Goal: Transaction & Acquisition: Purchase product/service

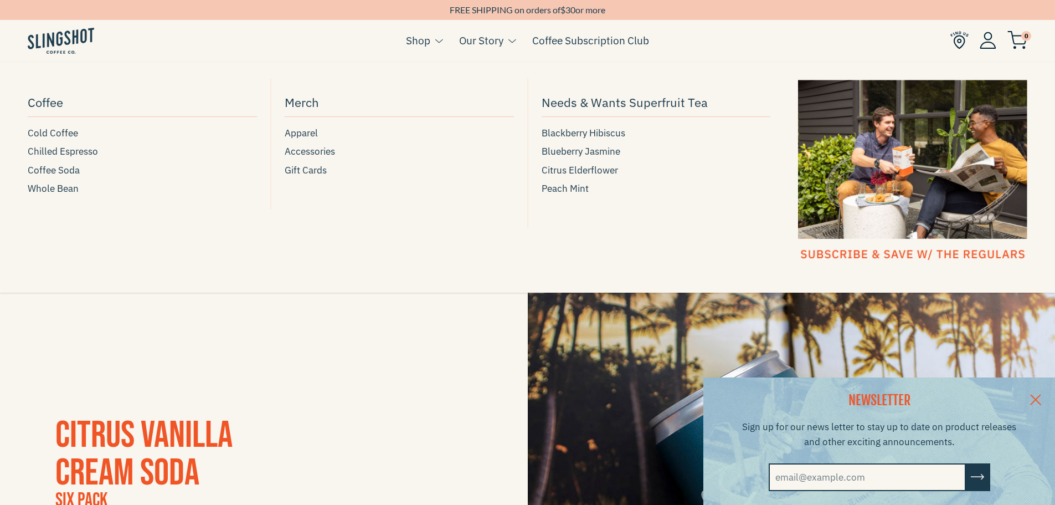
click at [429, 43] on link "Shop" at bounding box center [418, 40] width 24 height 17
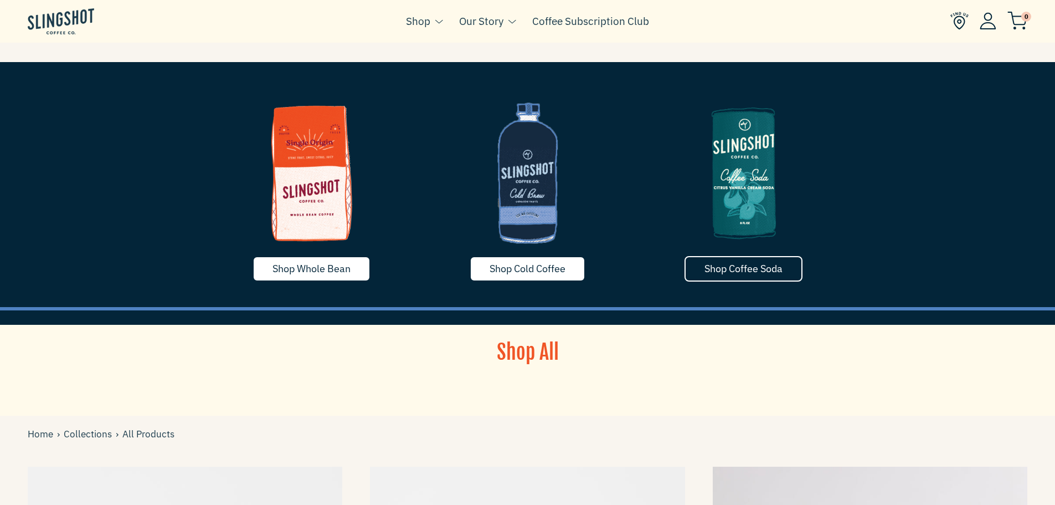
click at [760, 270] on span "Shop Coffee Soda" at bounding box center [744, 268] width 78 height 13
